Goal: Task Accomplishment & Management: Use online tool/utility

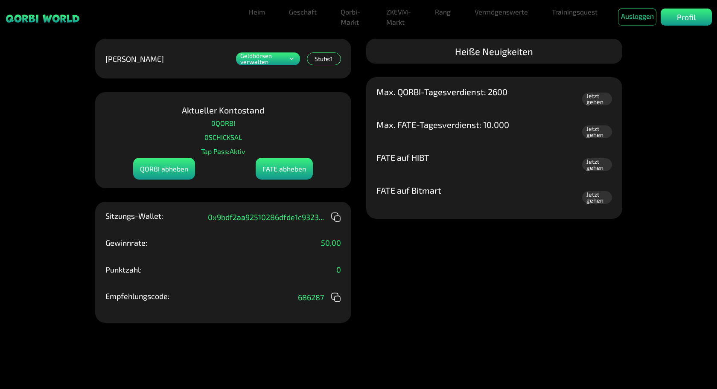
click at [284, 62] on p "Geldbörsen verwalten" at bounding box center [263, 59] width 47 height 12
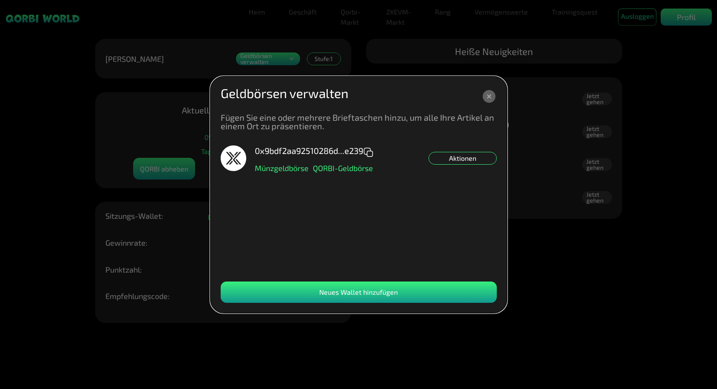
click at [352, 293] on font "Neues Wallet hinzufügen" at bounding box center [358, 292] width 79 height 8
drag, startPoint x: 656, startPoint y: 338, endPoint x: 657, endPoint y: 330, distance: 8.2
click at [507, 313] on dialog "Geldbörsen verwalten Fügen Sie eine oder mehrere Brieftaschen hinzu, um alle Ih…" at bounding box center [358, 194] width 297 height 237
click at [507, 252] on dialog "Geldbörsen verwalten Fügen Sie eine oder mehrere Brieftaschen hinzu, um alle Ih…" at bounding box center [358, 194] width 297 height 237
click at [488, 95] on icon at bounding box center [489, 96] width 13 height 13
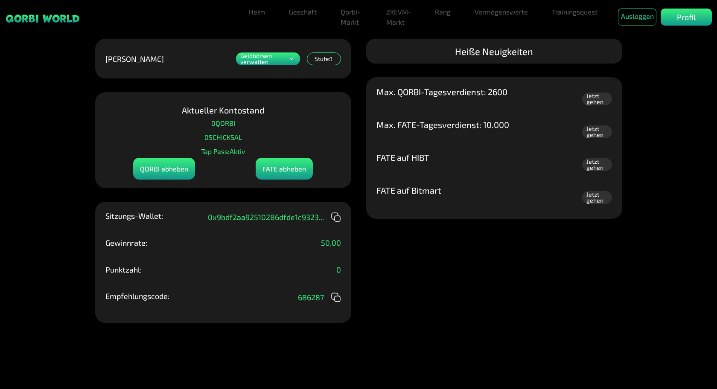
click at [418, 259] on div "Geldbörsen verwalten Fügen Sie eine oder mehrere Brieftaschen hinzu, um alle Ih…" at bounding box center [358, 194] width 717 height 389
click at [484, 14] on font "Vermögenswerte" at bounding box center [501, 12] width 53 height 8
click at [476, 39] on font "Vermögenswerte" at bounding box center [468, 39] width 53 height 8
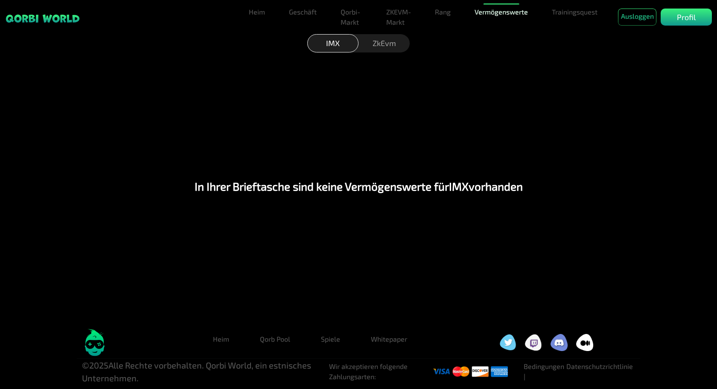
click at [499, 6] on link "Vermögenswerte" at bounding box center [501, 11] width 60 height 17
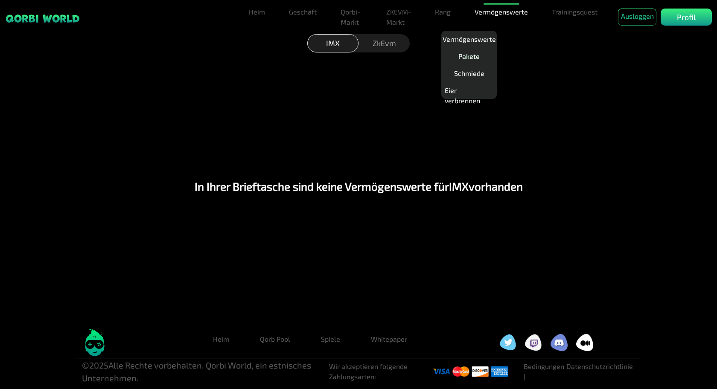
click at [472, 56] on font "Pakete" at bounding box center [468, 56] width 21 height 8
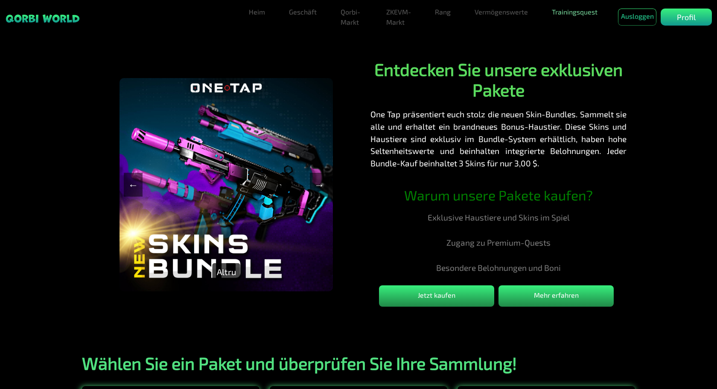
click at [574, 13] on font "Trainingsquest" at bounding box center [575, 12] width 46 height 8
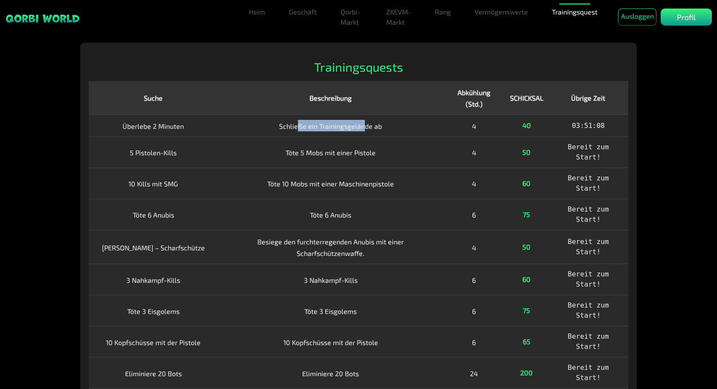
drag, startPoint x: 301, startPoint y: 115, endPoint x: 366, endPoint y: 113, distance: 65.3
click at [366, 122] on font "Schließe ein Trainingsgelände ab" at bounding box center [330, 126] width 103 height 8
click at [602, 143] on font "Bereit zum Start!" at bounding box center [588, 152] width 41 height 18
click at [531, 148] on font "50" at bounding box center [526, 152] width 8 height 8
